Goal: Task Accomplishment & Management: Use online tool/utility

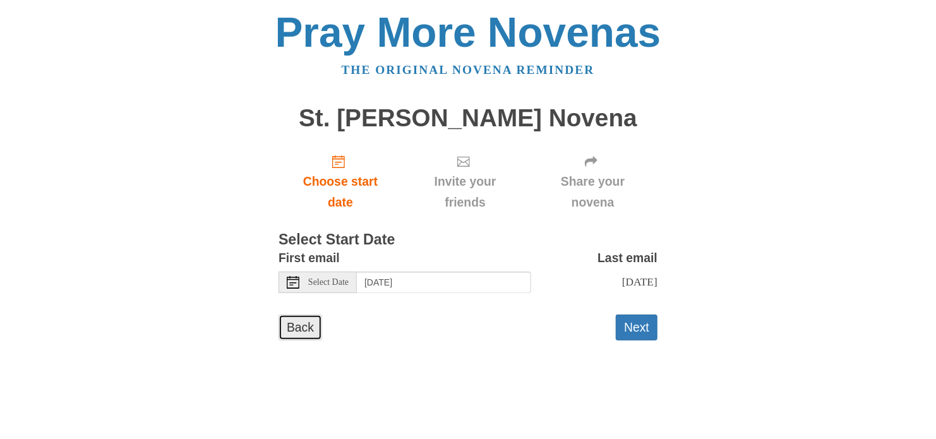
click at [306, 339] on link "Back" at bounding box center [301, 328] width 44 height 26
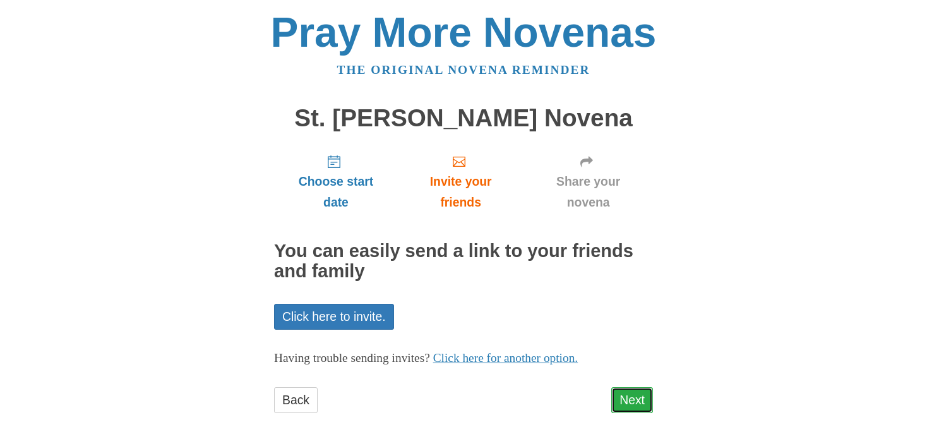
click at [618, 407] on link "Next" at bounding box center [632, 400] width 42 height 26
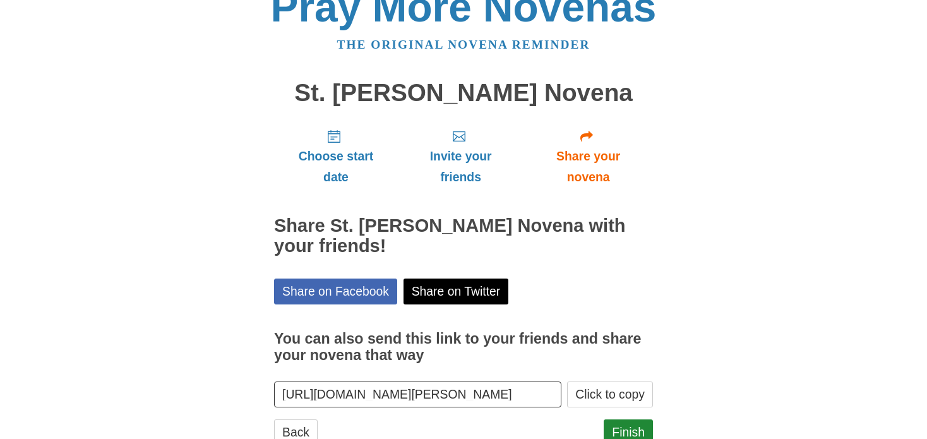
scroll to position [68, 0]
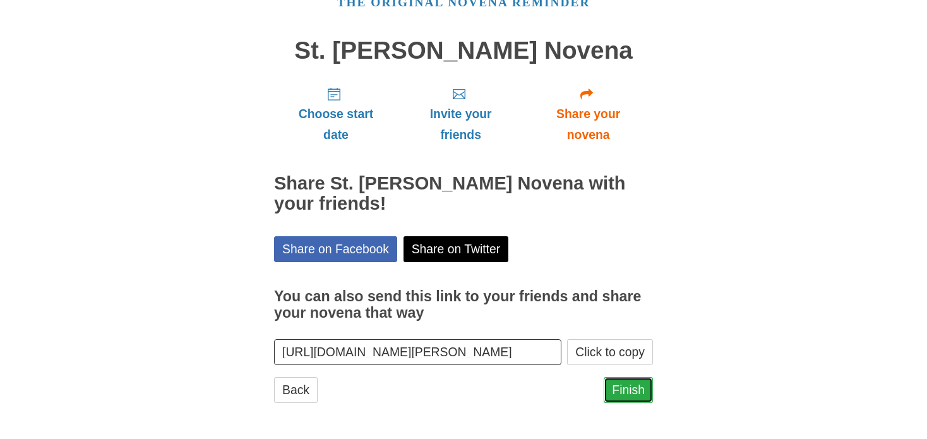
click at [626, 397] on link "Finish" at bounding box center [628, 390] width 49 height 26
